Goal: Browse casually

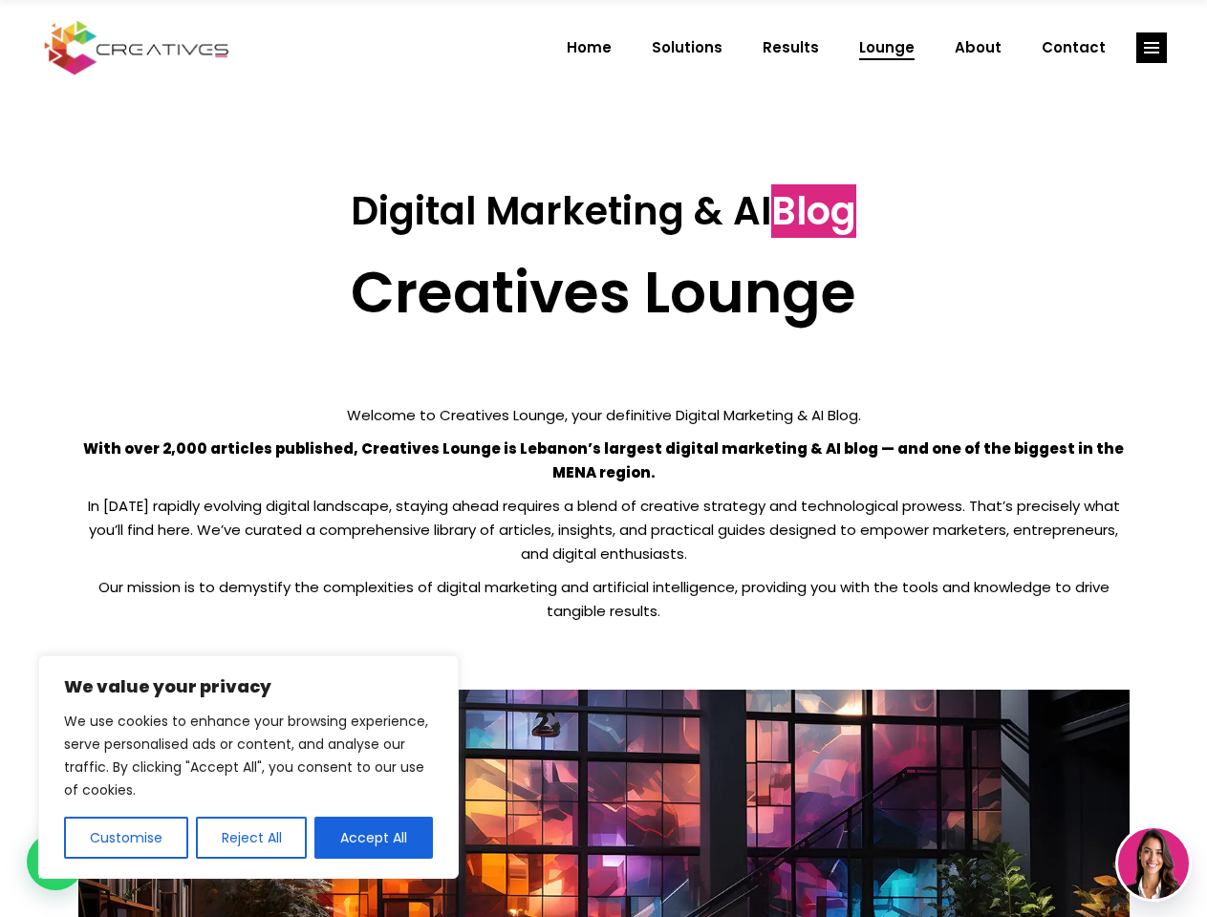
click at [603, 459] on p "With over 2,000 articles published, Creatives Lounge is Lebanon’s largest digit…" at bounding box center [603, 461] width 1051 height 48
click at [125, 838] on button "Customise" at bounding box center [126, 838] width 124 height 42
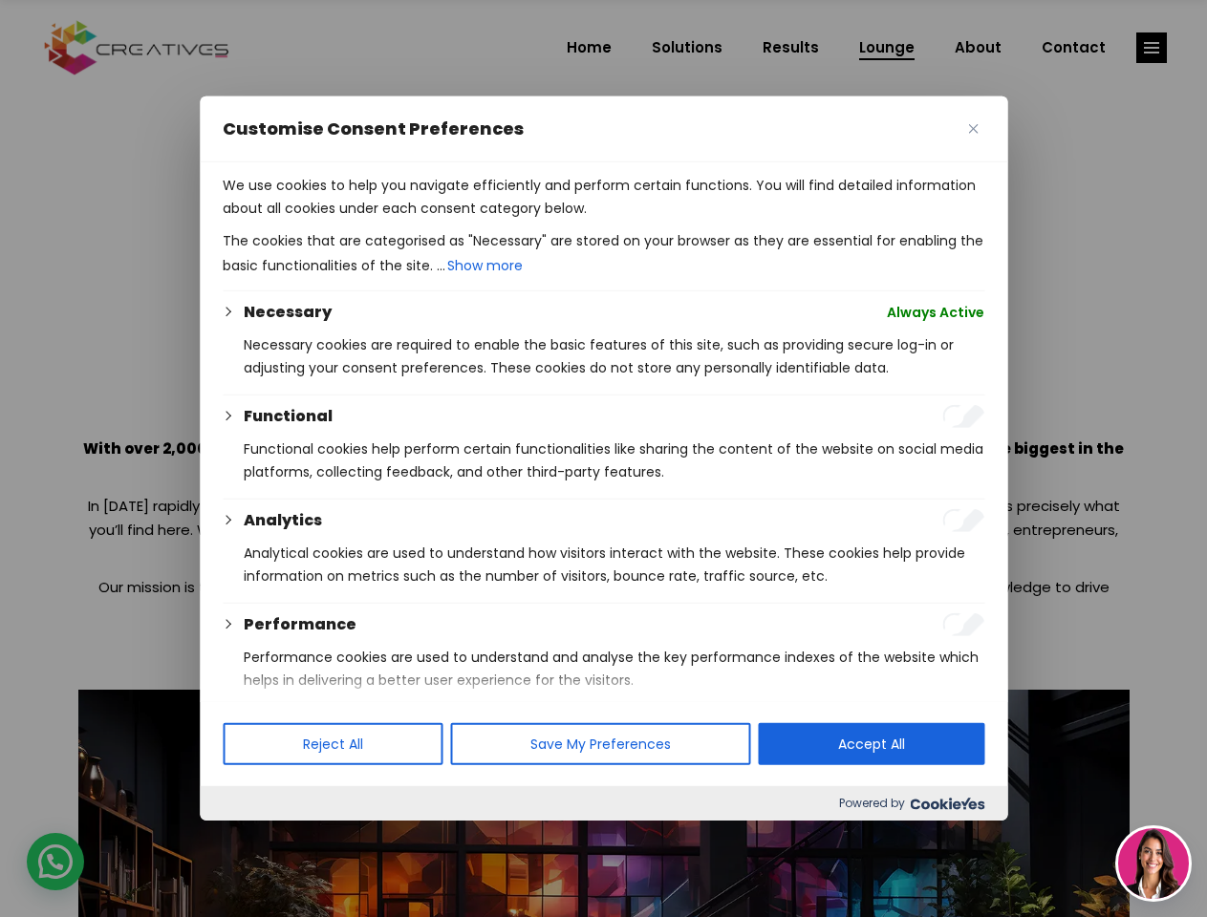
click at [250, 838] on div at bounding box center [603, 458] width 1207 height 917
click at [374, 220] on p "We use cookies to help you navigate efficiently and perform certain functions. …" at bounding box center [604, 197] width 762 height 46
click at [1151, 48] on div at bounding box center [603, 458] width 1207 height 917
click at [1153, 864] on img at bounding box center [1153, 863] width 71 height 71
